Goal: Information Seeking & Learning: Learn about a topic

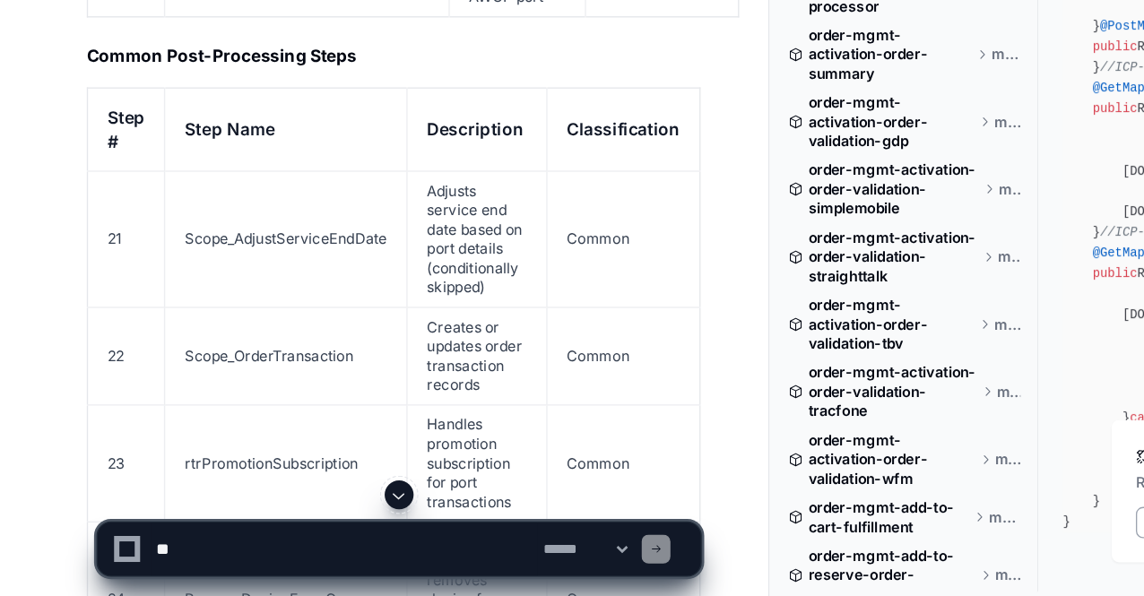
scroll to position [16083, 0]
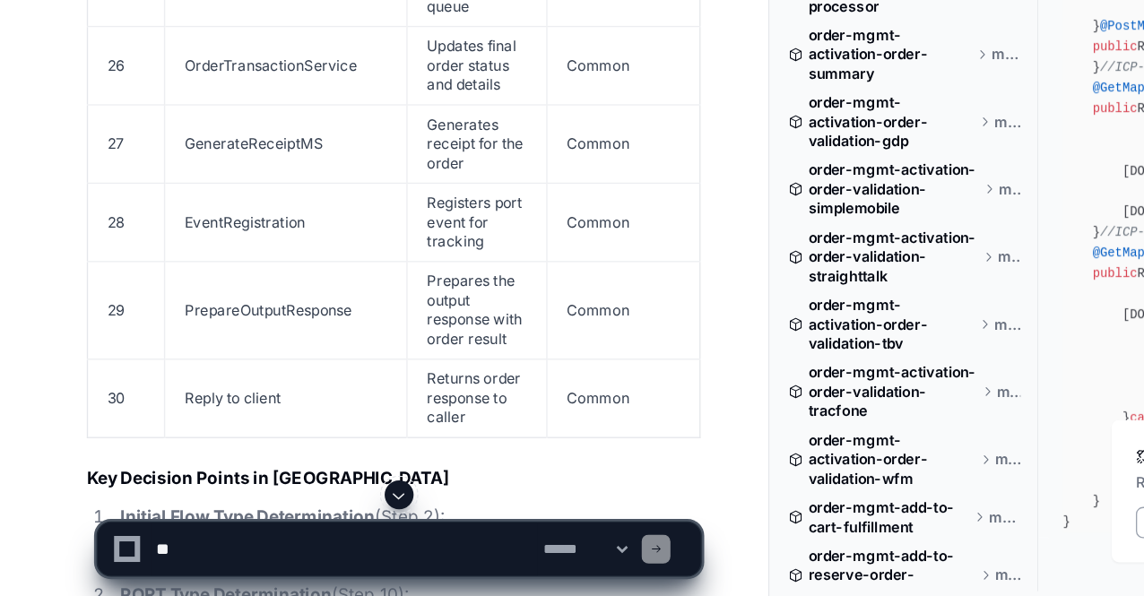
click at [297, 520] on span at bounding box center [297, 521] width 14 height 14
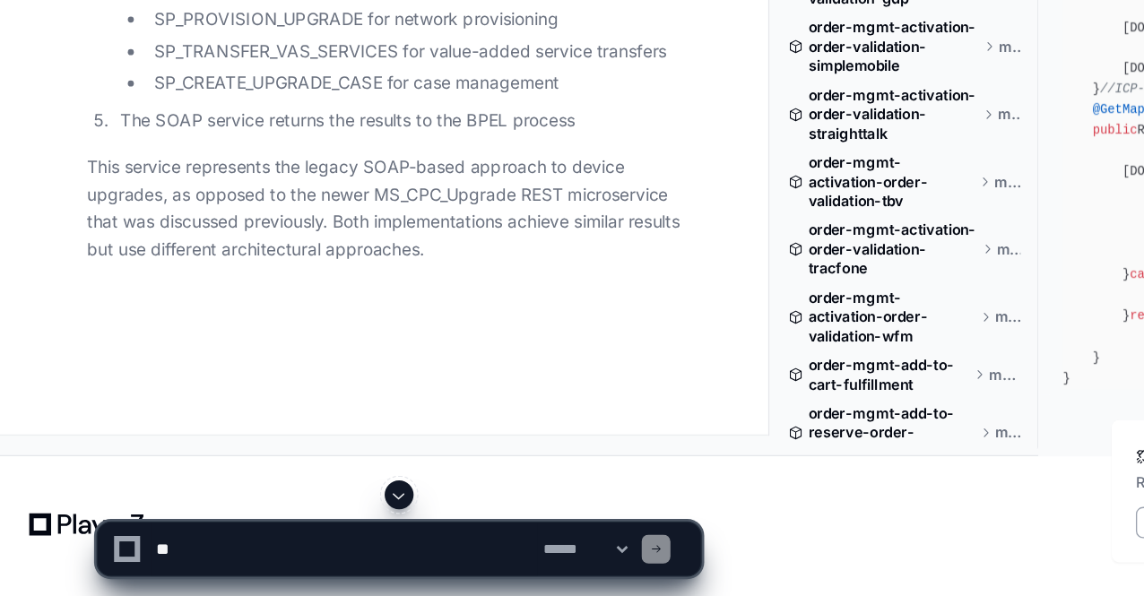
scroll to position [73775, 0]
click at [269, 549] on textarea at bounding box center [256, 560] width 288 height 39
paste textarea "**********"
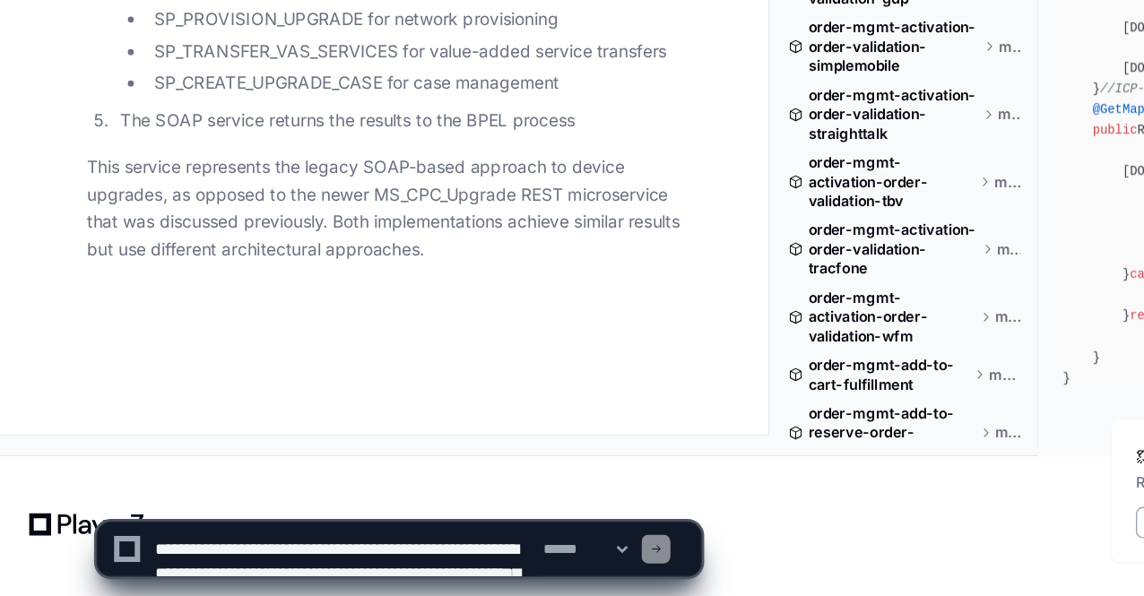
scroll to position [23, 0]
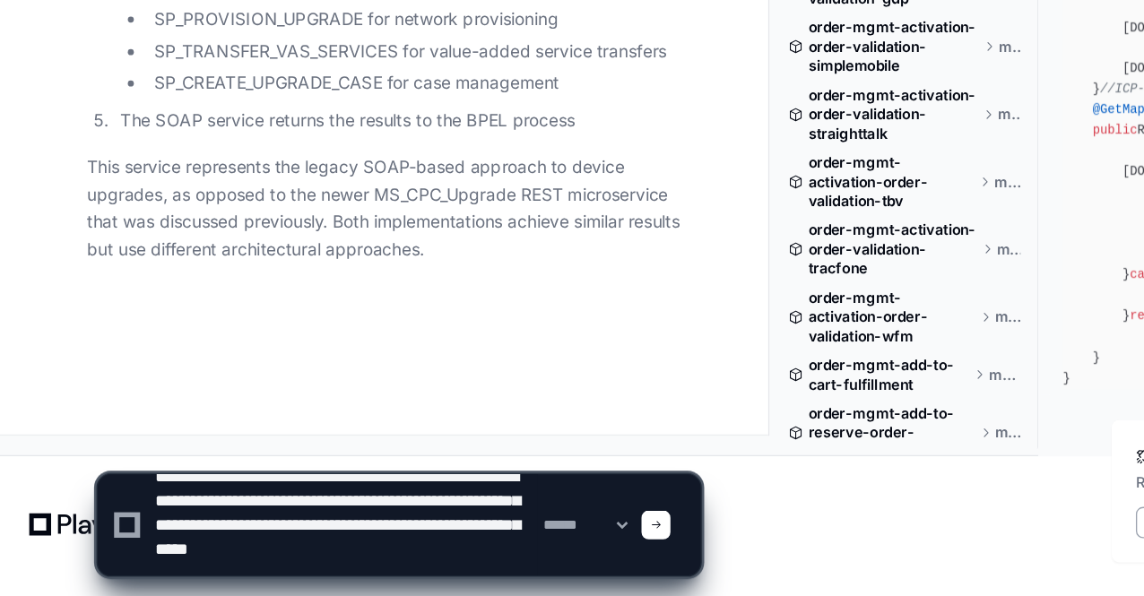
type textarea "**********"
click at [278, 514] on textarea at bounding box center [256, 543] width 288 height 75
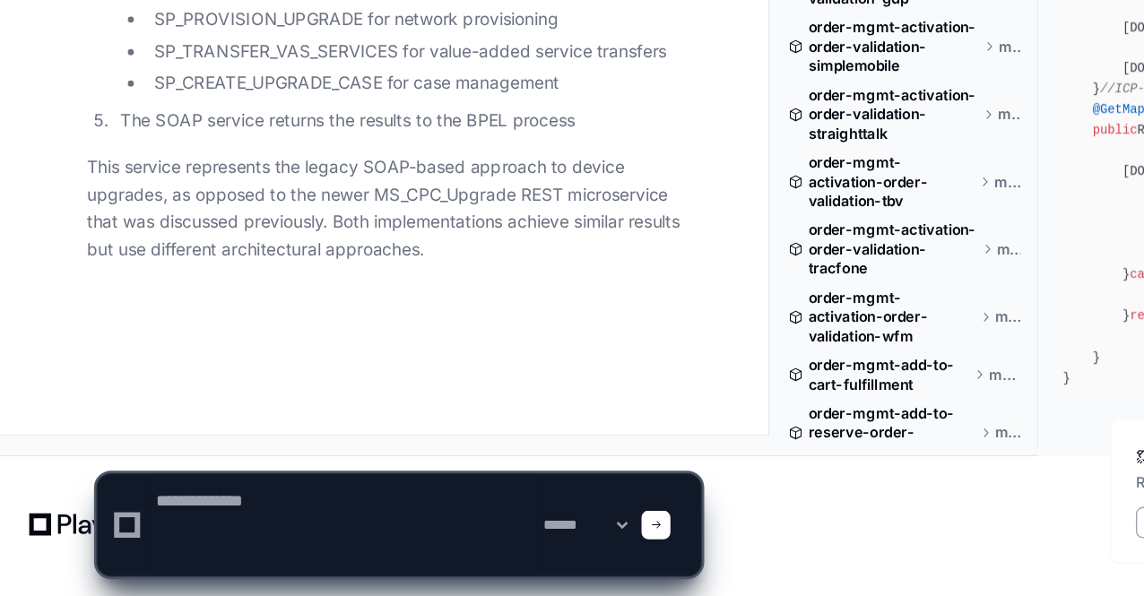
scroll to position [0, 0]
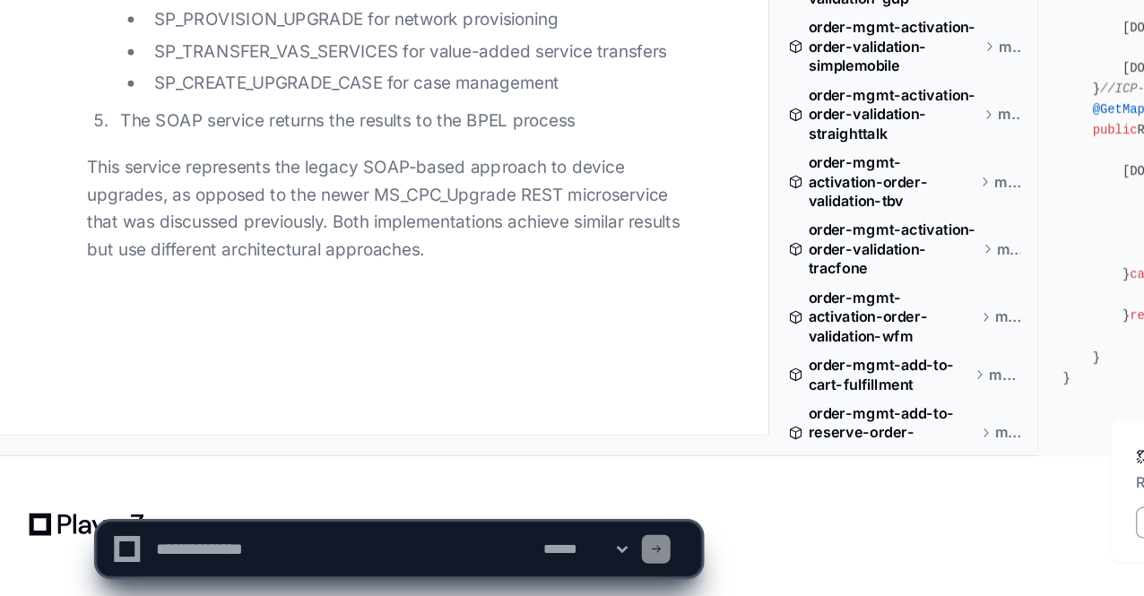
click at [182, 563] on textarea at bounding box center [256, 560] width 288 height 39
paste textarea "**********"
type textarea "**********"
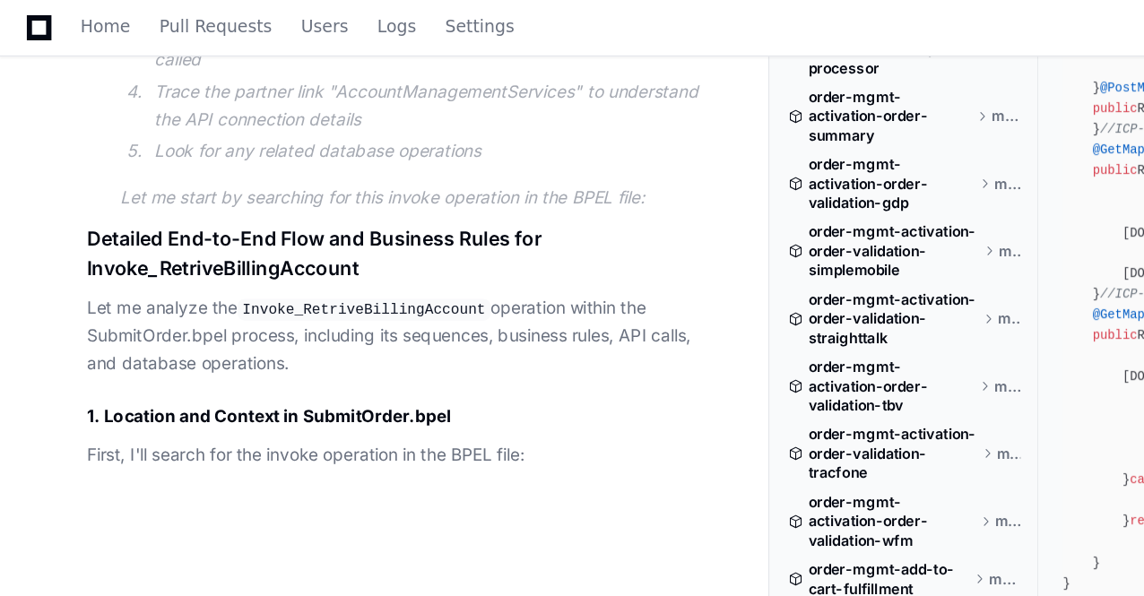
scroll to position [74429, 0]
drag, startPoint x: 144, startPoint y: 164, endPoint x: 341, endPoint y: 195, distance: 198.7
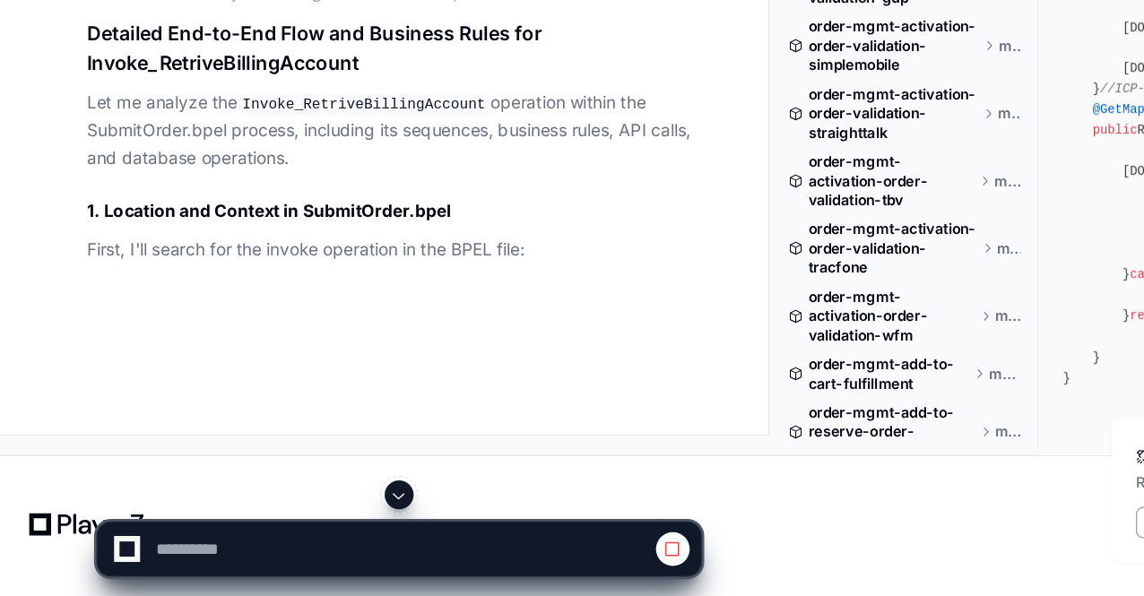
scroll to position [74444, 0]
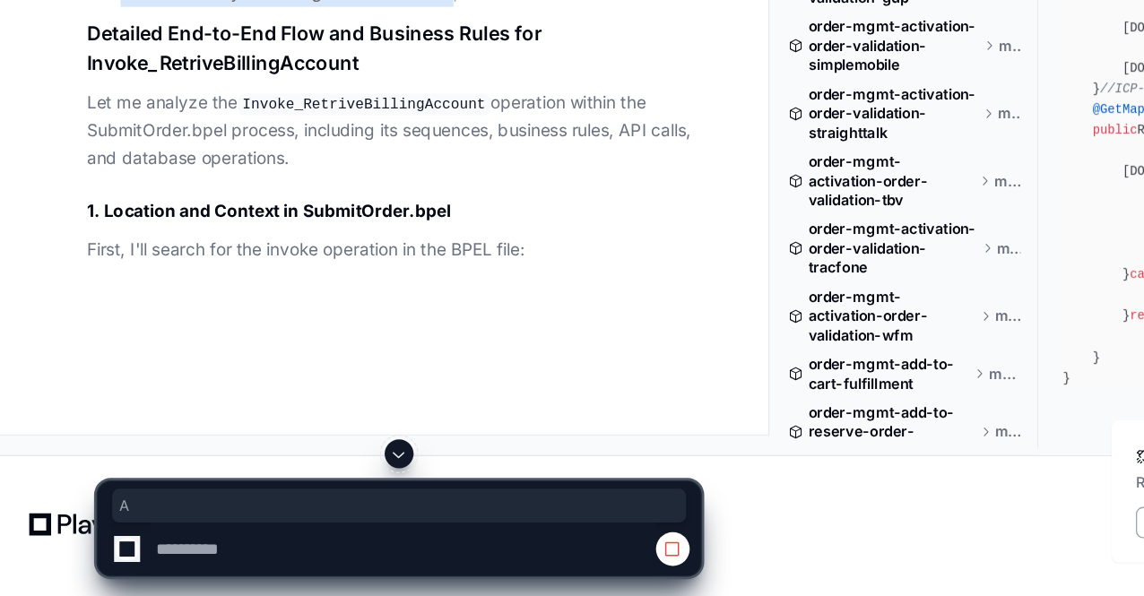
drag, startPoint x: 116, startPoint y: 247, endPoint x: 335, endPoint y: 400, distance: 267.8
click at [335, 158] on article "I need to investigate the "Invoke_RetriveBillingAccount" operation in the Submi…" at bounding box center [305, 14] width 431 height 288
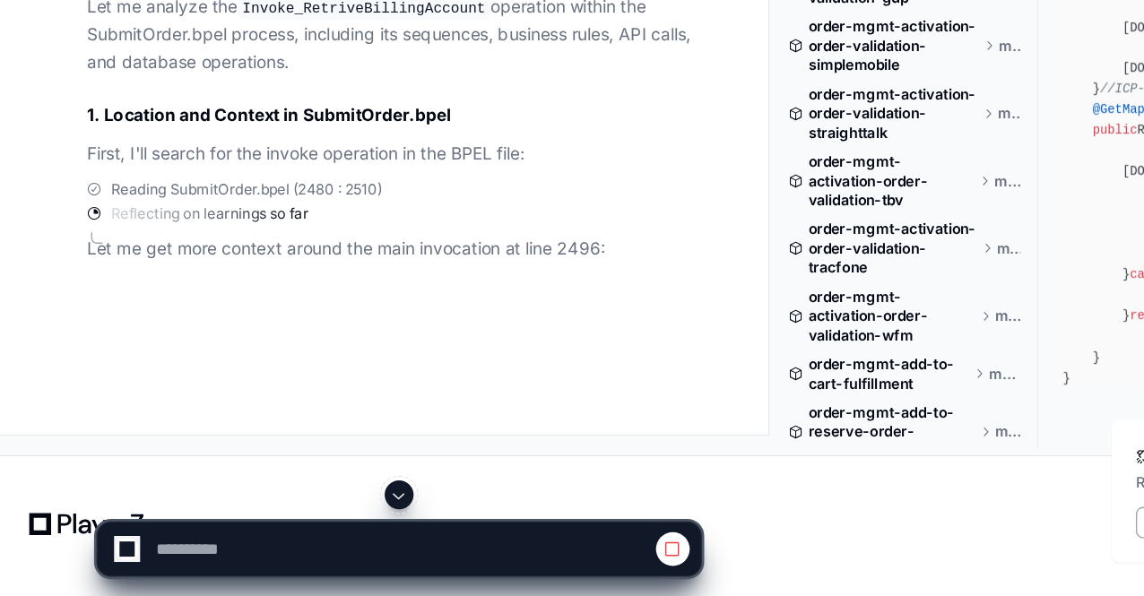
scroll to position [74487, 0]
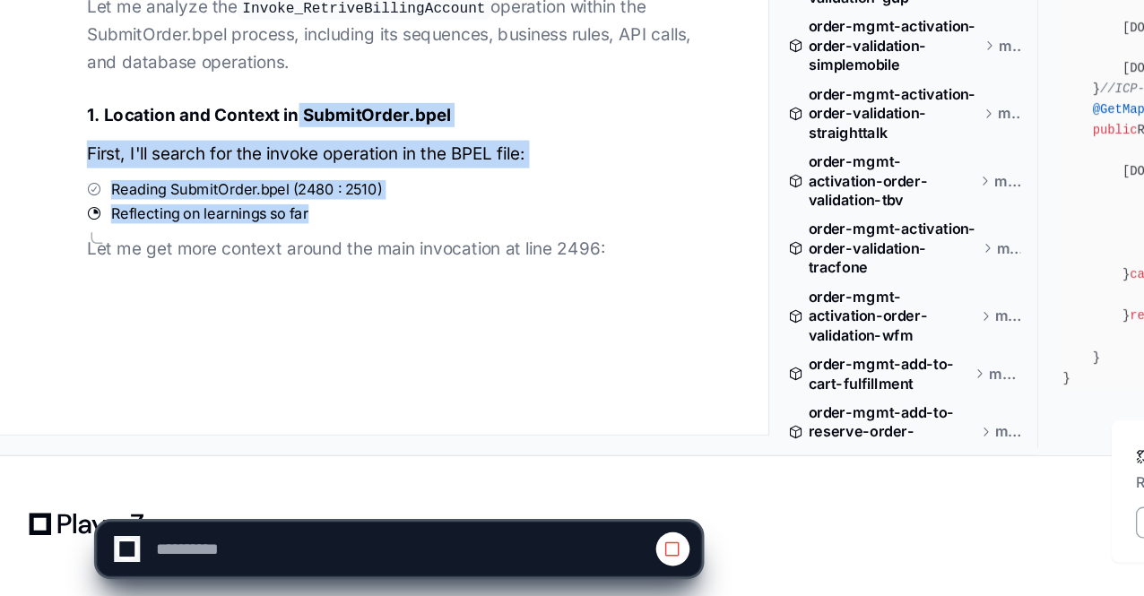
drag, startPoint x: 218, startPoint y: 221, endPoint x: 260, endPoint y: 324, distance: 110.5
click at [260, 324] on div "PlayerZero a few seconds ago Thinking Reflecting on learnings so far Grepping I…" at bounding box center [275, 151] width 492 height 456
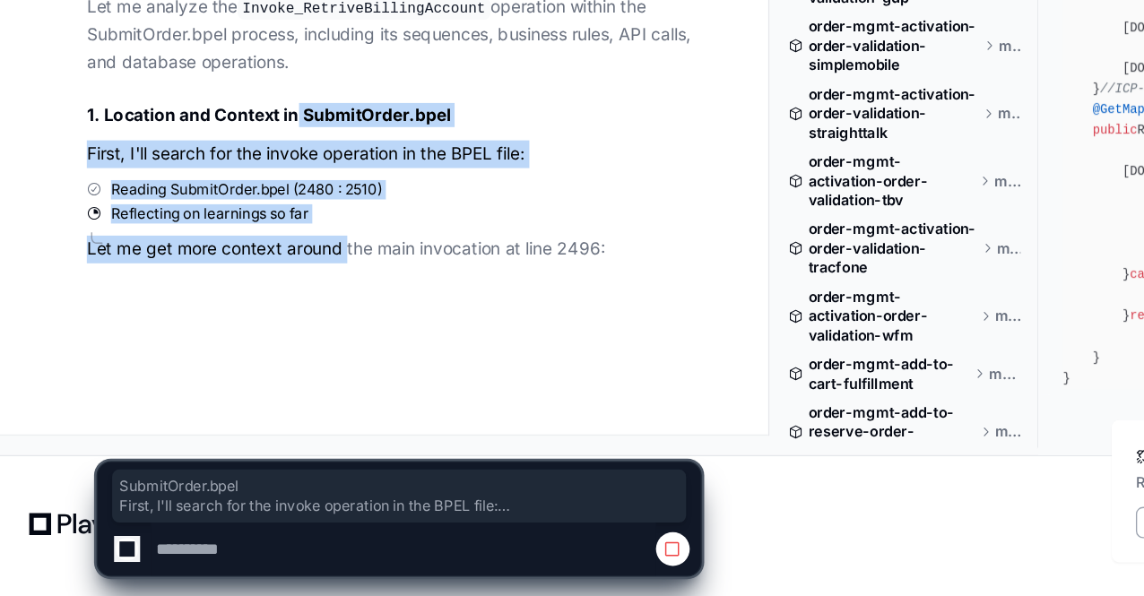
click at [260, 324] on div "Reading SubmitOrder.bpel (2480 : 2510) Reflecting on learnings so far Let me ge…" at bounding box center [293, 318] width 456 height 62
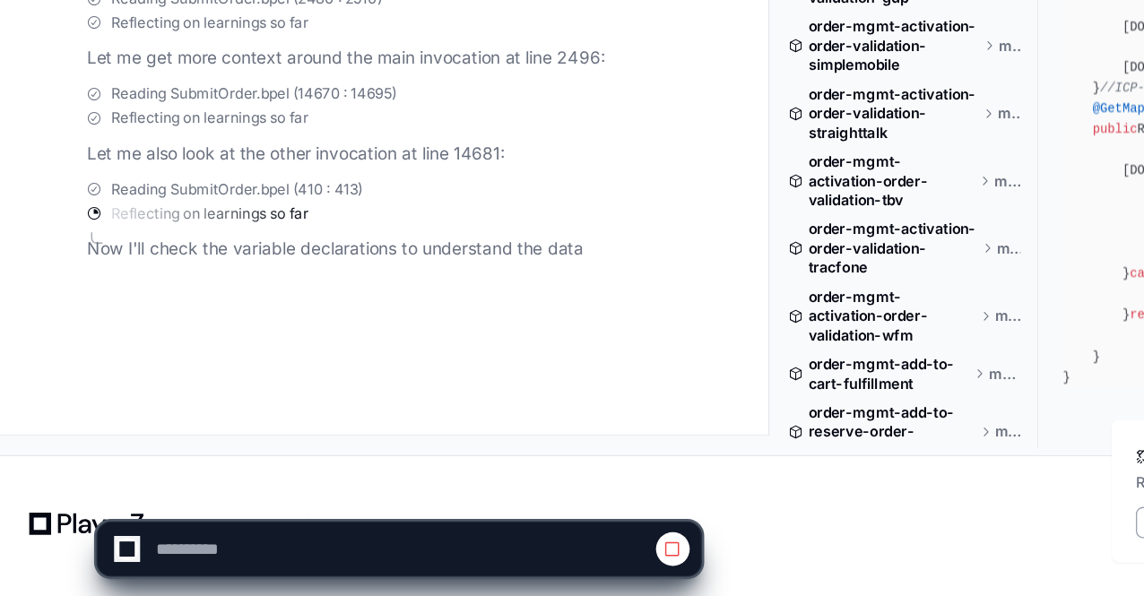
scroll to position [74628, 0]
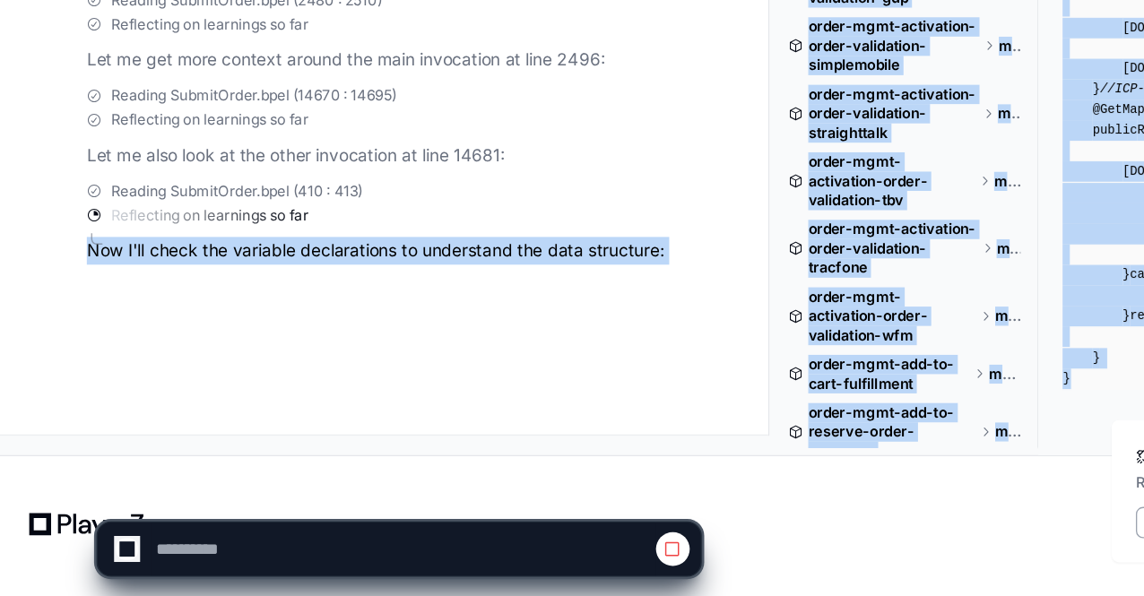
drag, startPoint x: 37, startPoint y: 541, endPoint x: 81, endPoint y: 383, distance: 164.6
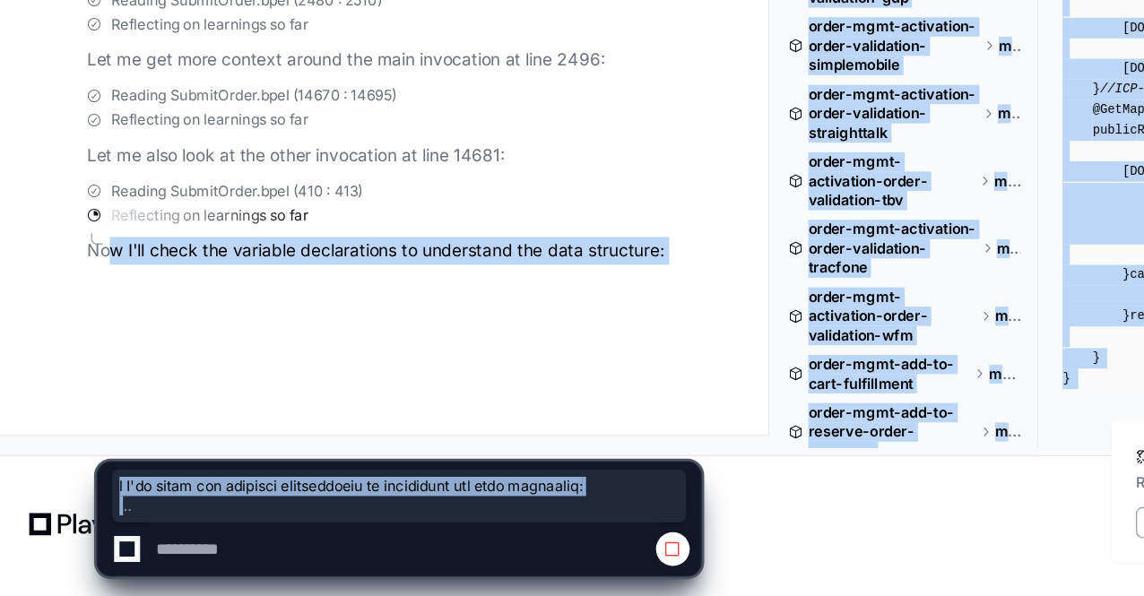
click at [147, 466] on app-app-chat-input at bounding box center [297, 523] width 450 height 117
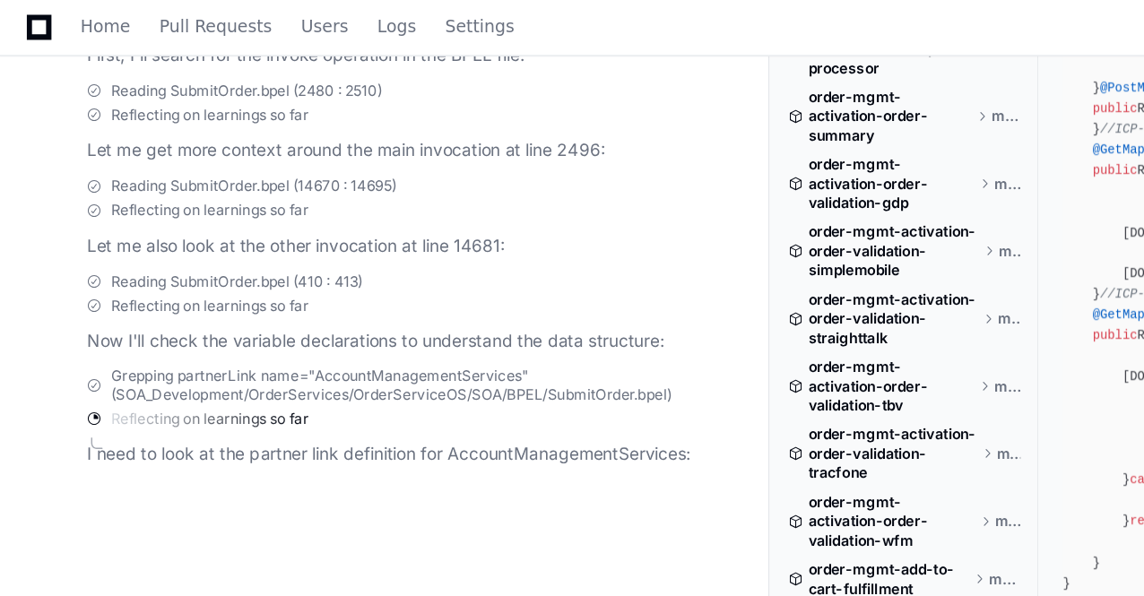
scroll to position [74591, 0]
click at [143, 22] on h2 "1. Location and Context in SubmitOrder.bpel" at bounding box center [293, 13] width 456 height 18
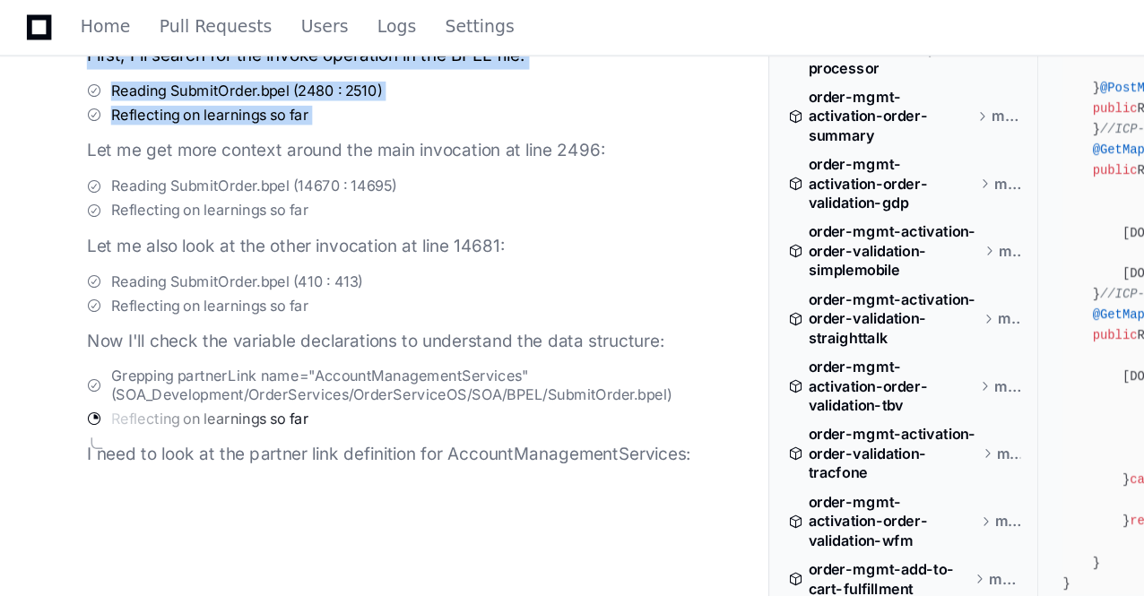
drag, startPoint x: 143, startPoint y: 134, endPoint x: 200, endPoint y: 203, distance: 90.4
click at [200, 203] on div "PlayerZero a minute ago Thinking Reflecting on learnings so far Grepping Invoke…" at bounding box center [275, 38] width 492 height 682
click at [204, 52] on p "First, I'll search for the invoke operation in the BPEL file:" at bounding box center [293, 41] width 456 height 21
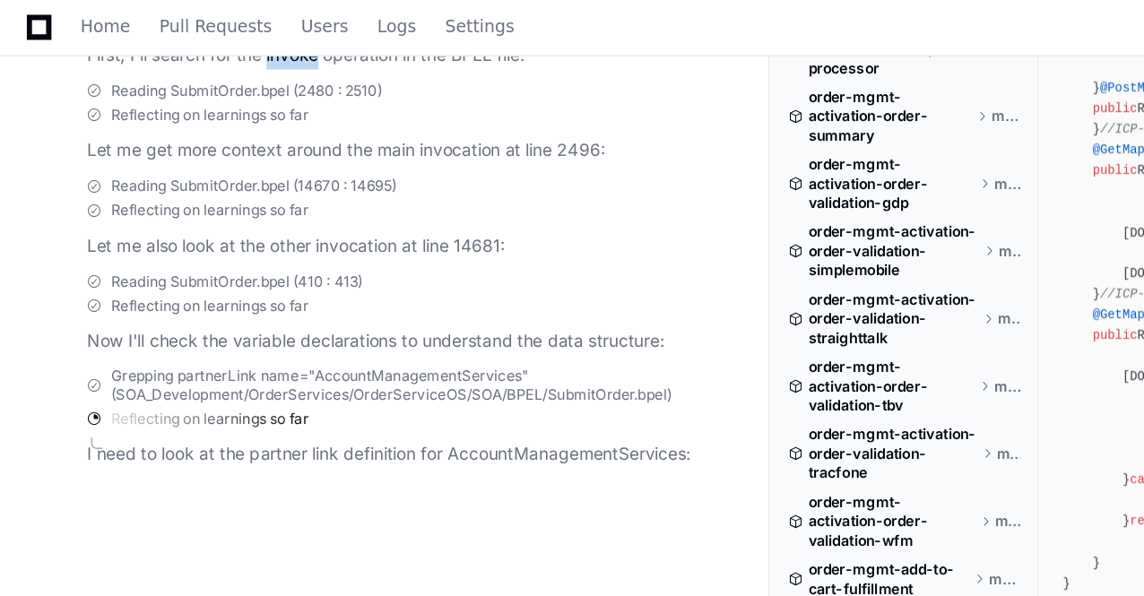
click at [204, 52] on p "First, I'll search for the invoke operation in the BPEL file:" at bounding box center [293, 41] width 456 height 21
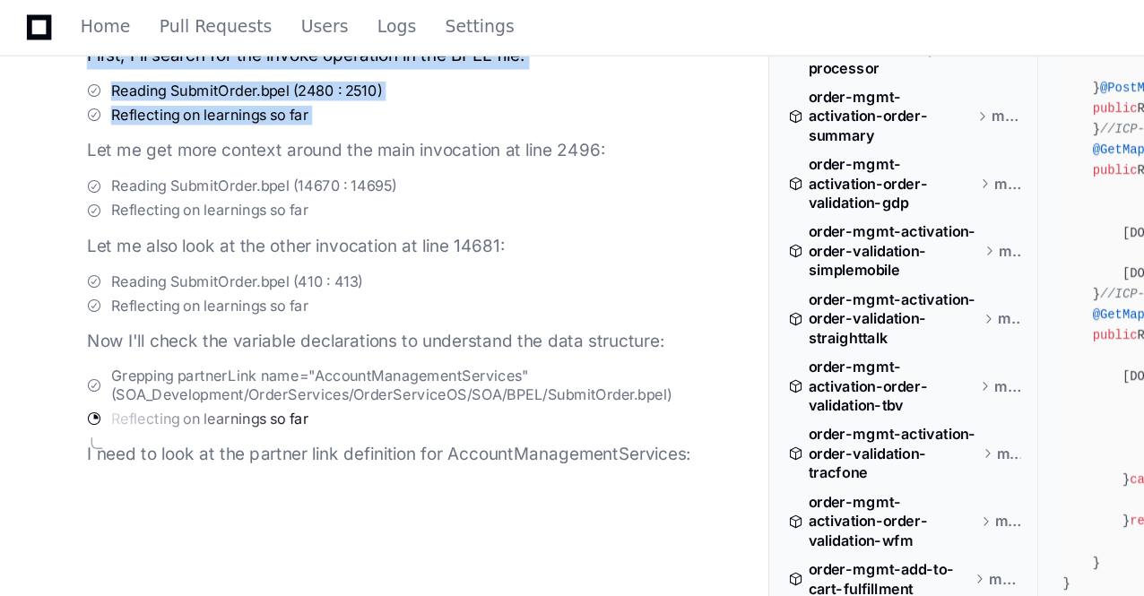
drag, startPoint x: 204, startPoint y: 163, endPoint x: 243, endPoint y: 210, distance: 60.5
click at [243, 210] on div "PlayerZero a minute ago Thinking Reflecting on learnings so far Grepping Invoke…" at bounding box center [275, 38] width 492 height 682
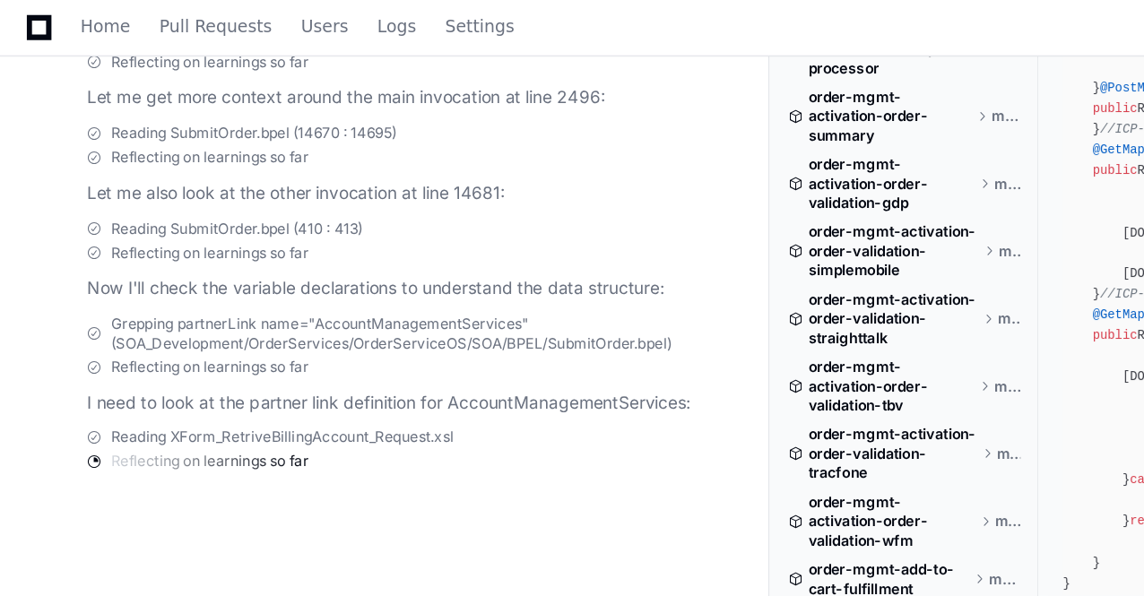
drag, startPoint x: 243, startPoint y: 210, endPoint x: 86, endPoint y: 166, distance: 162.9
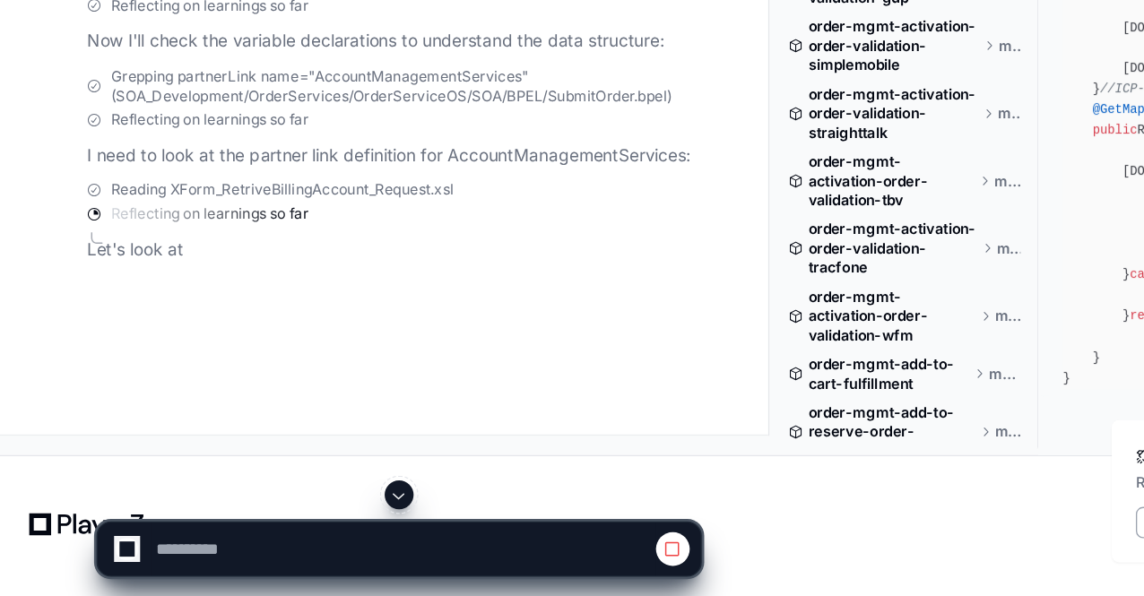
scroll to position [74784, 0]
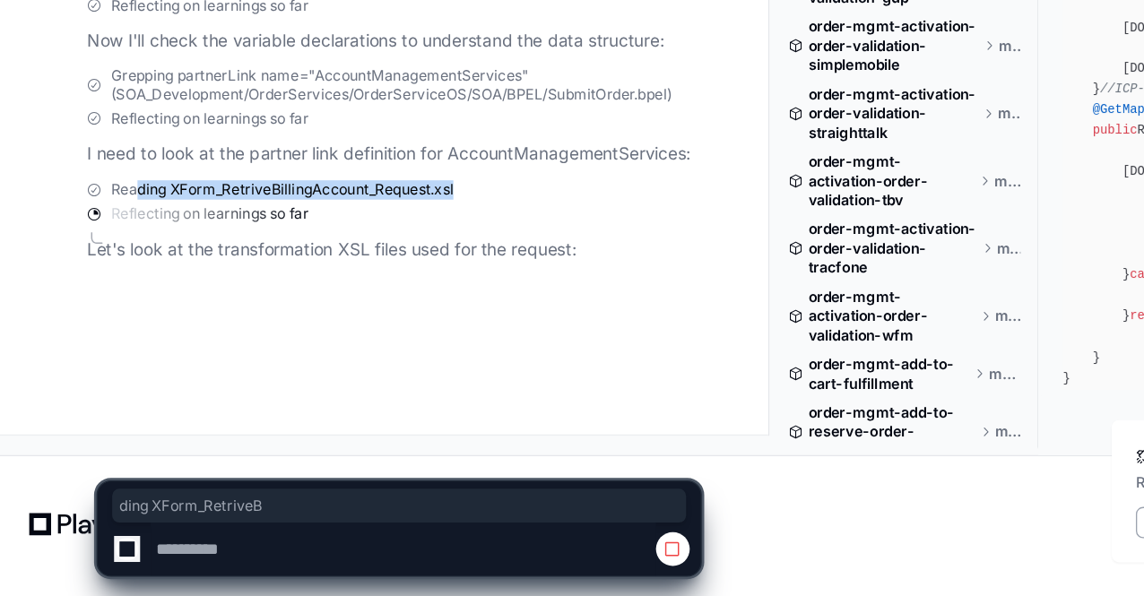
drag, startPoint x: 99, startPoint y: 294, endPoint x: 401, endPoint y: 294, distance: 301.2
click at [401, 294] on div "Reading XForm_RetriveBillingAccount_Request.xsl" at bounding box center [293, 294] width 456 height 14
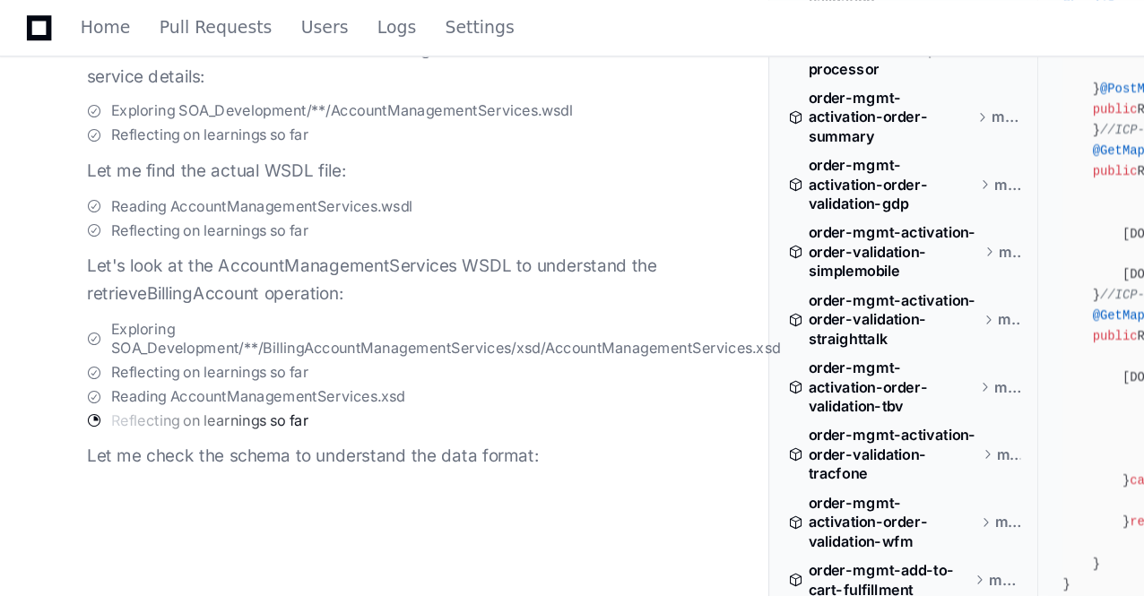
scroll to position [74133, 0]
drag, startPoint x: 245, startPoint y: 238, endPoint x: 63, endPoint y: 97, distance: 230.6
copy p "I need a detailed End-to-End Flow and Business Rules for the Scope "<invoke nam…"
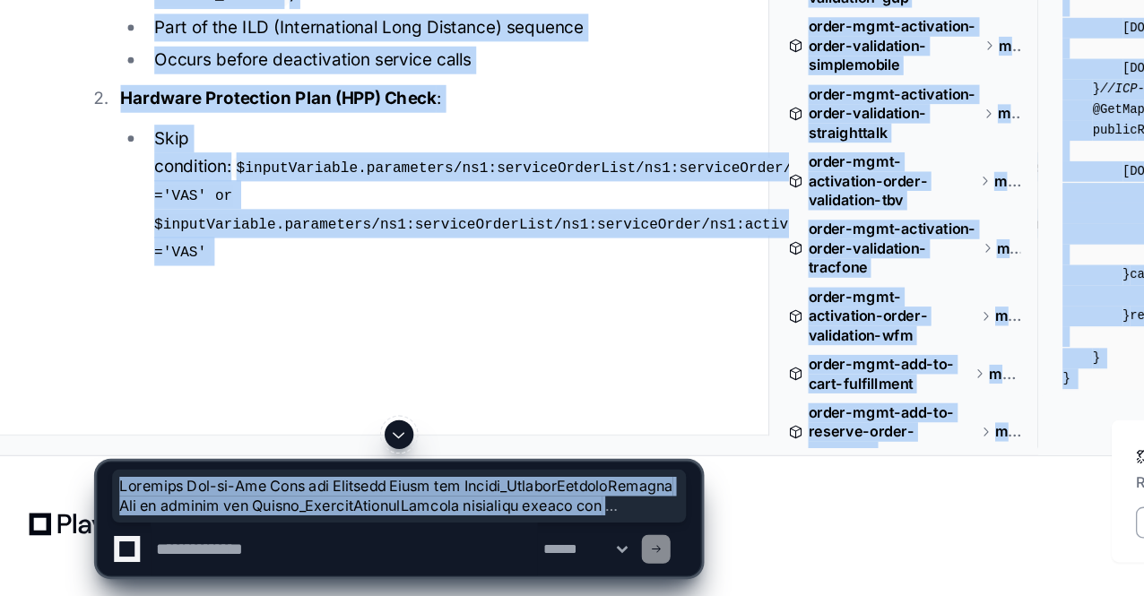
scroll to position [74420, 0]
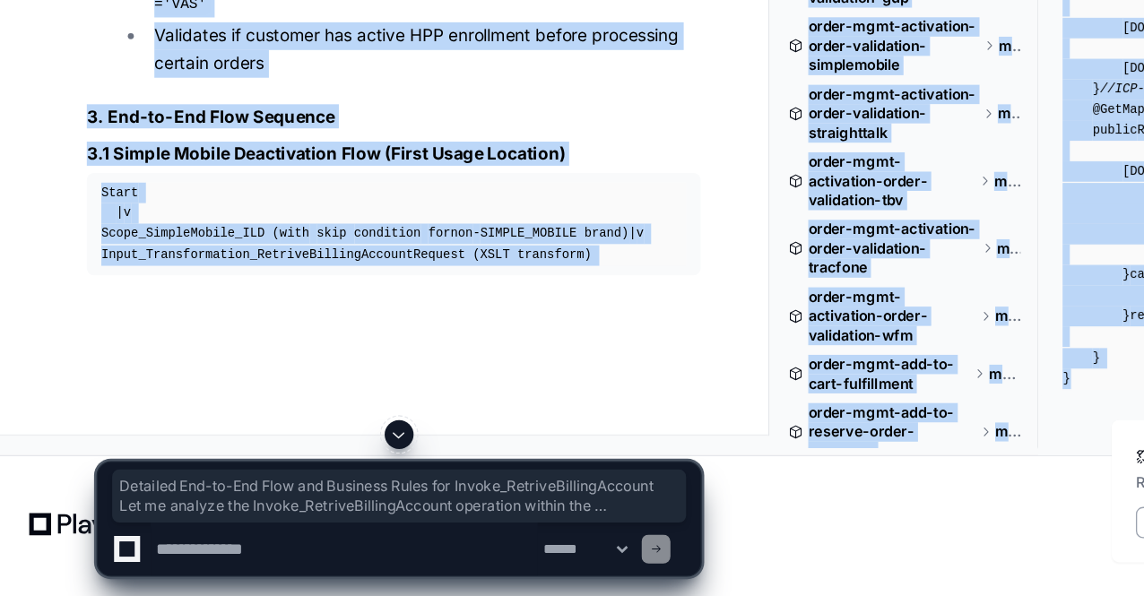
drag, startPoint x: 66, startPoint y: 238, endPoint x: 164, endPoint y: 466, distance: 247.8
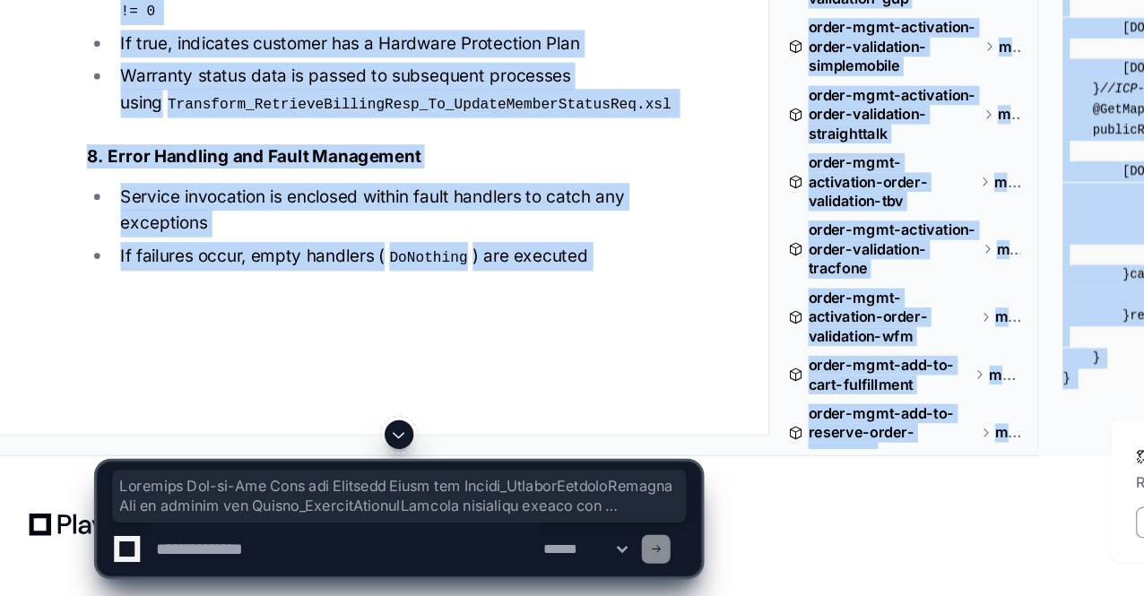
scroll to position [76372, 0]
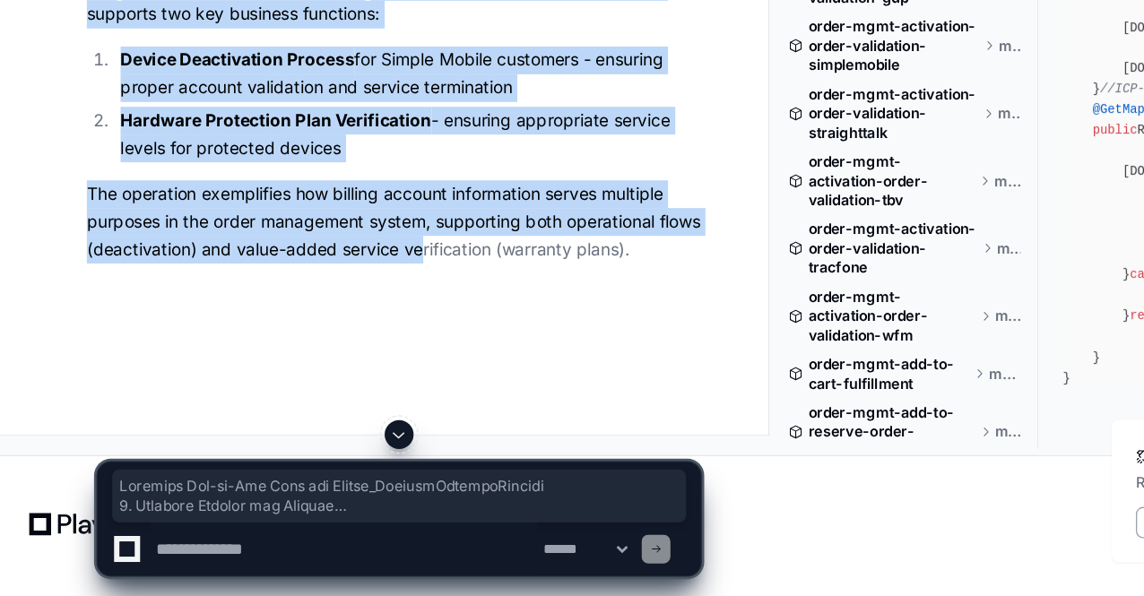
scroll to position [80431, 0]
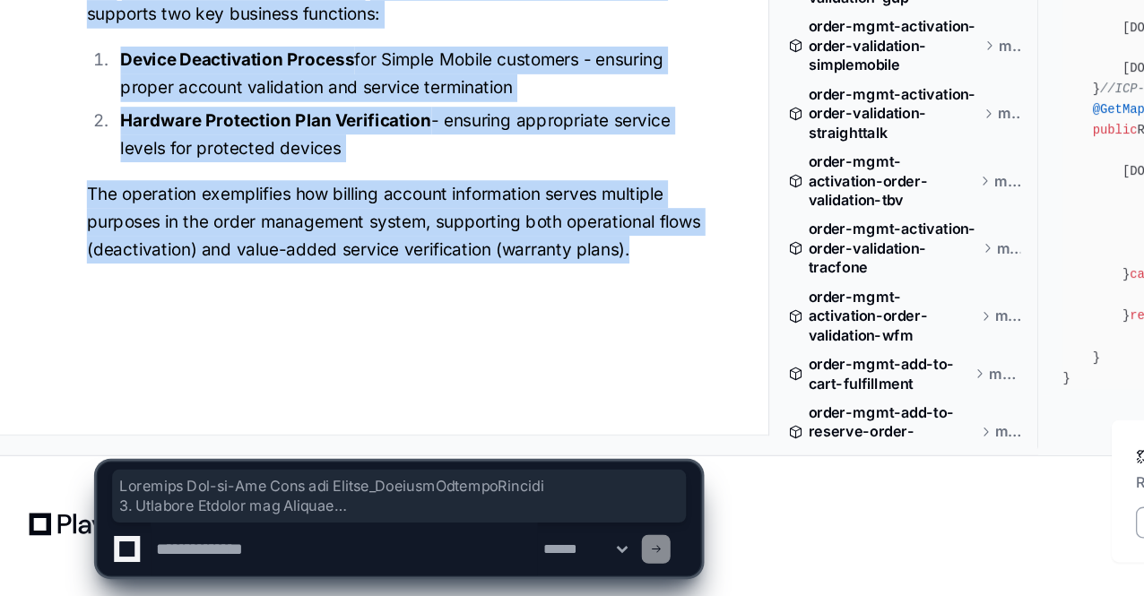
drag, startPoint x: 66, startPoint y: 164, endPoint x: 515, endPoint y: 341, distance: 481.7
copy article "Detailed End-to-End Flow for Invoke_RetriveBillingAccount 1. Business Context a…"
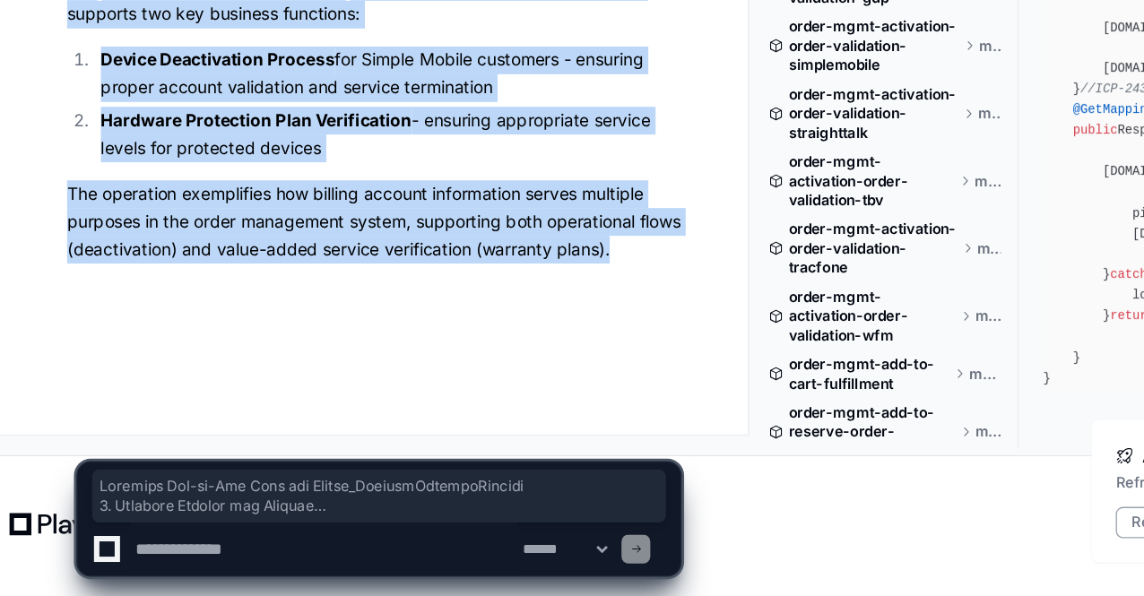
scroll to position [80431, 0]
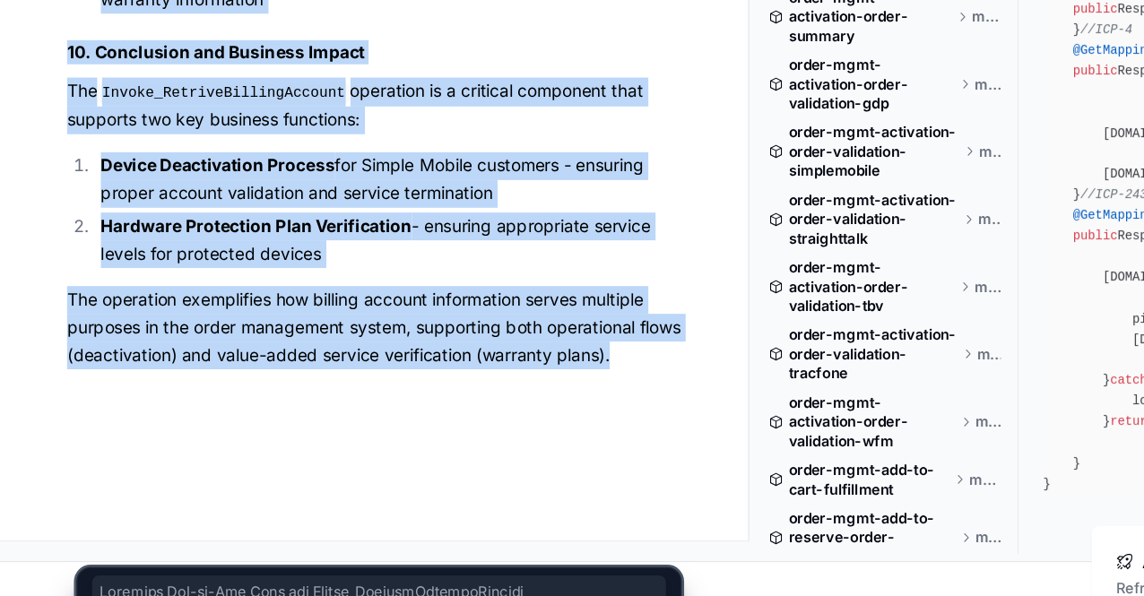
copy article "Detailed End-to-End Flow for Invoke_RetriveBillingAccount 1. Business Context a…"
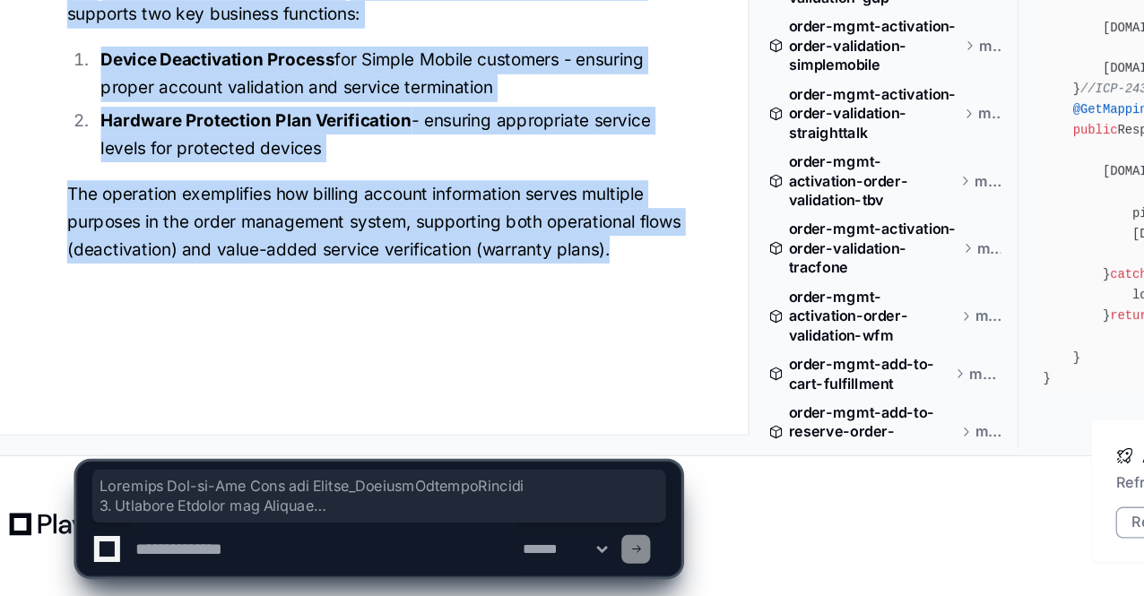
click at [511, 342] on p "The operation exemplifies how billing account information serves multiple purpo…" at bounding box center [293, 317] width 456 height 61
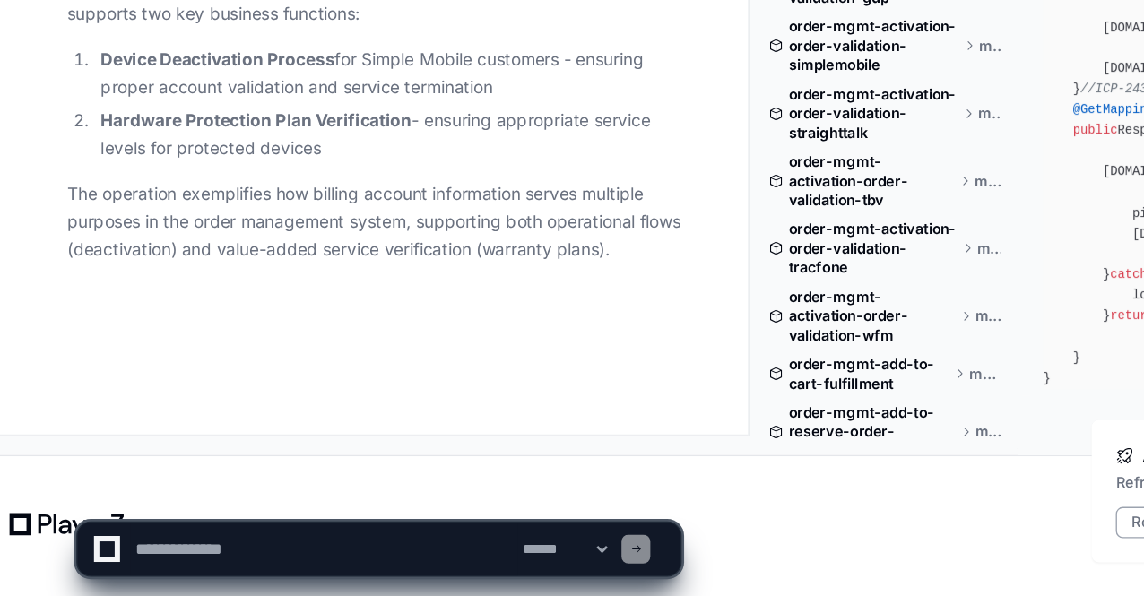
drag, startPoint x: 505, startPoint y: 339, endPoint x: 195, endPoint y: 327, distance: 309.5
click at [195, 327] on p "The operation exemplifies how billing account information serves multiple purpo…" at bounding box center [293, 317] width 456 height 61
